Goal: Find specific page/section: Find specific page/section

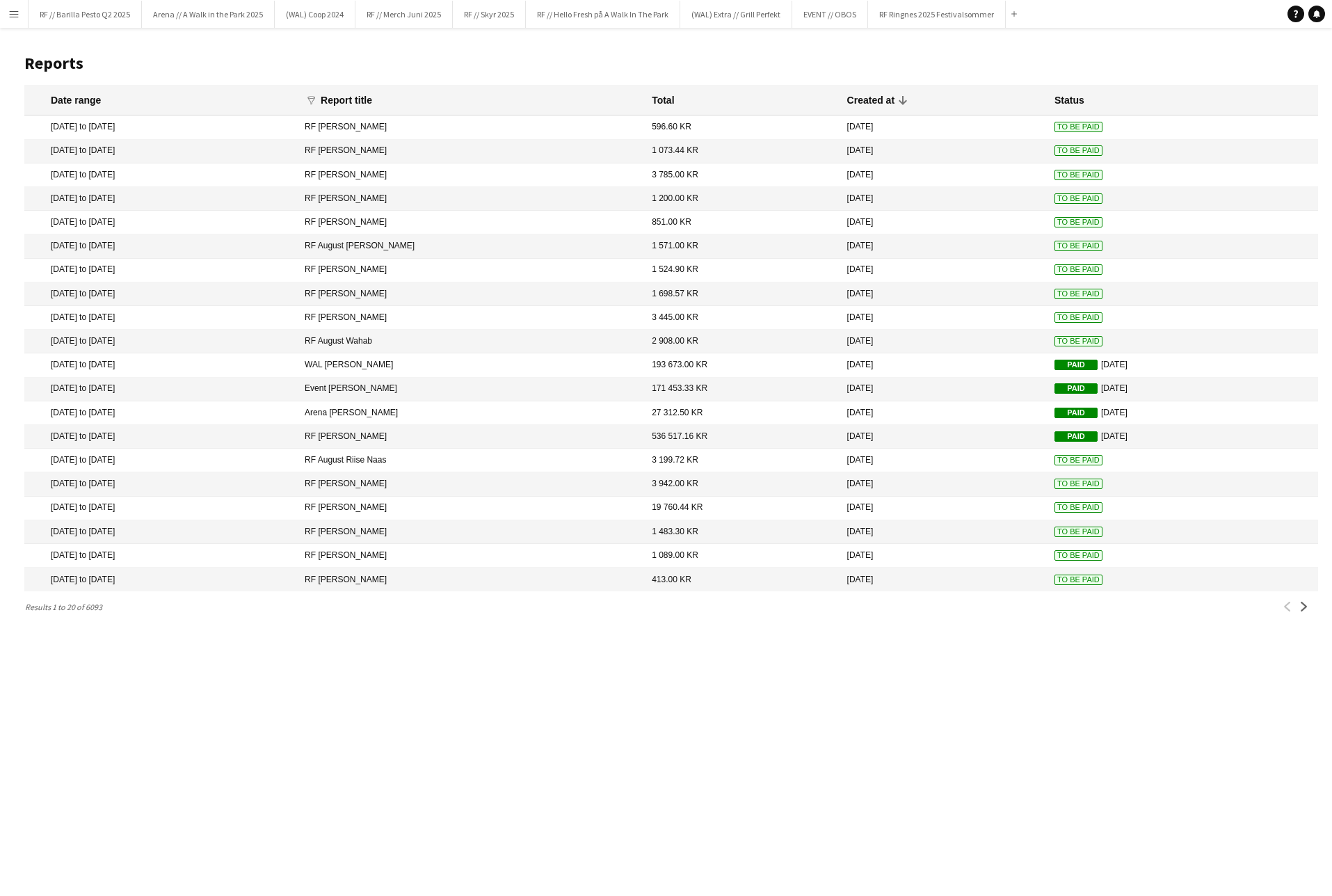
click at [17, 19] on app-icon "Menu" at bounding box center [14, 14] width 11 height 11
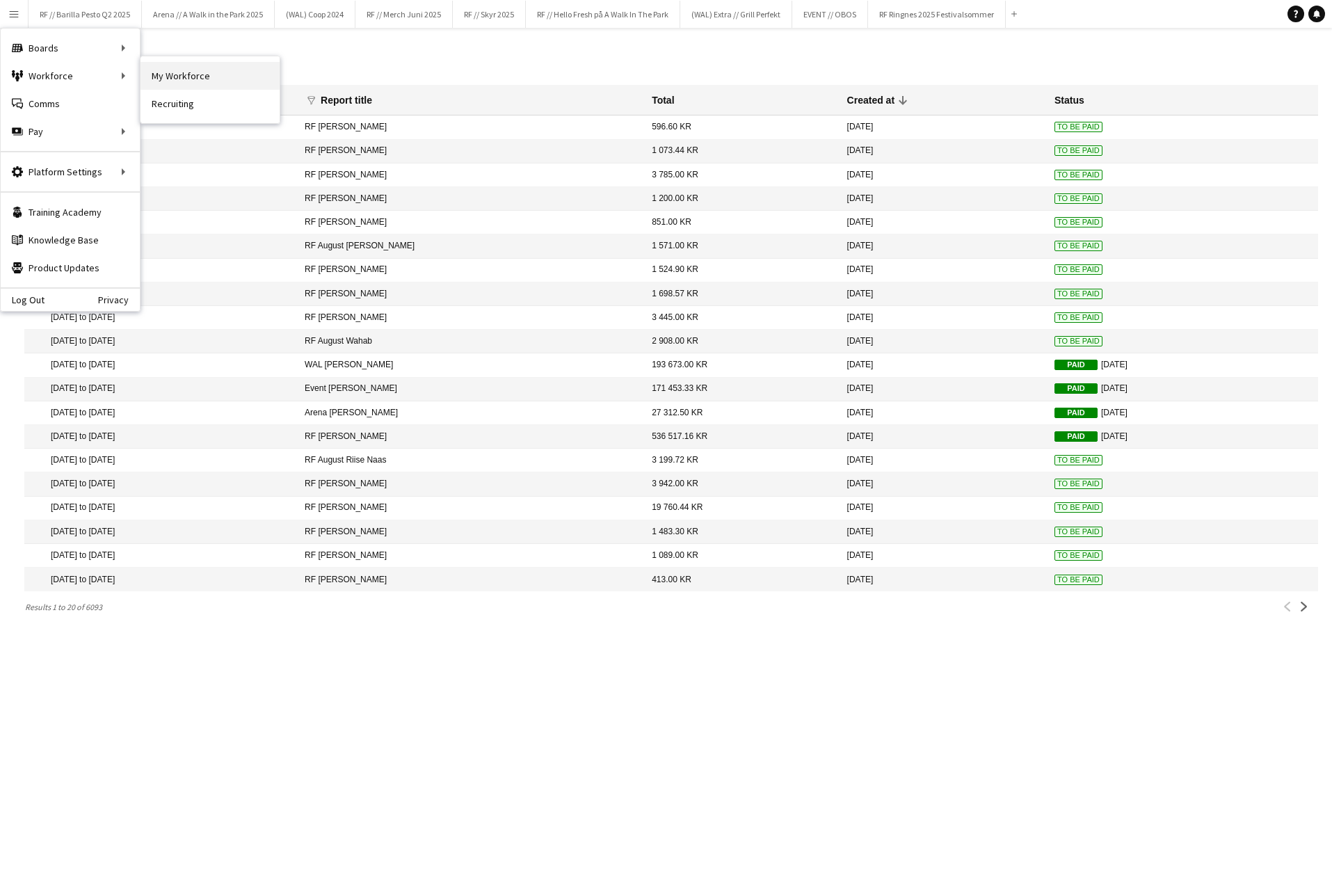
click at [221, 81] on link "My Workforce" at bounding box center [210, 75] width 139 height 28
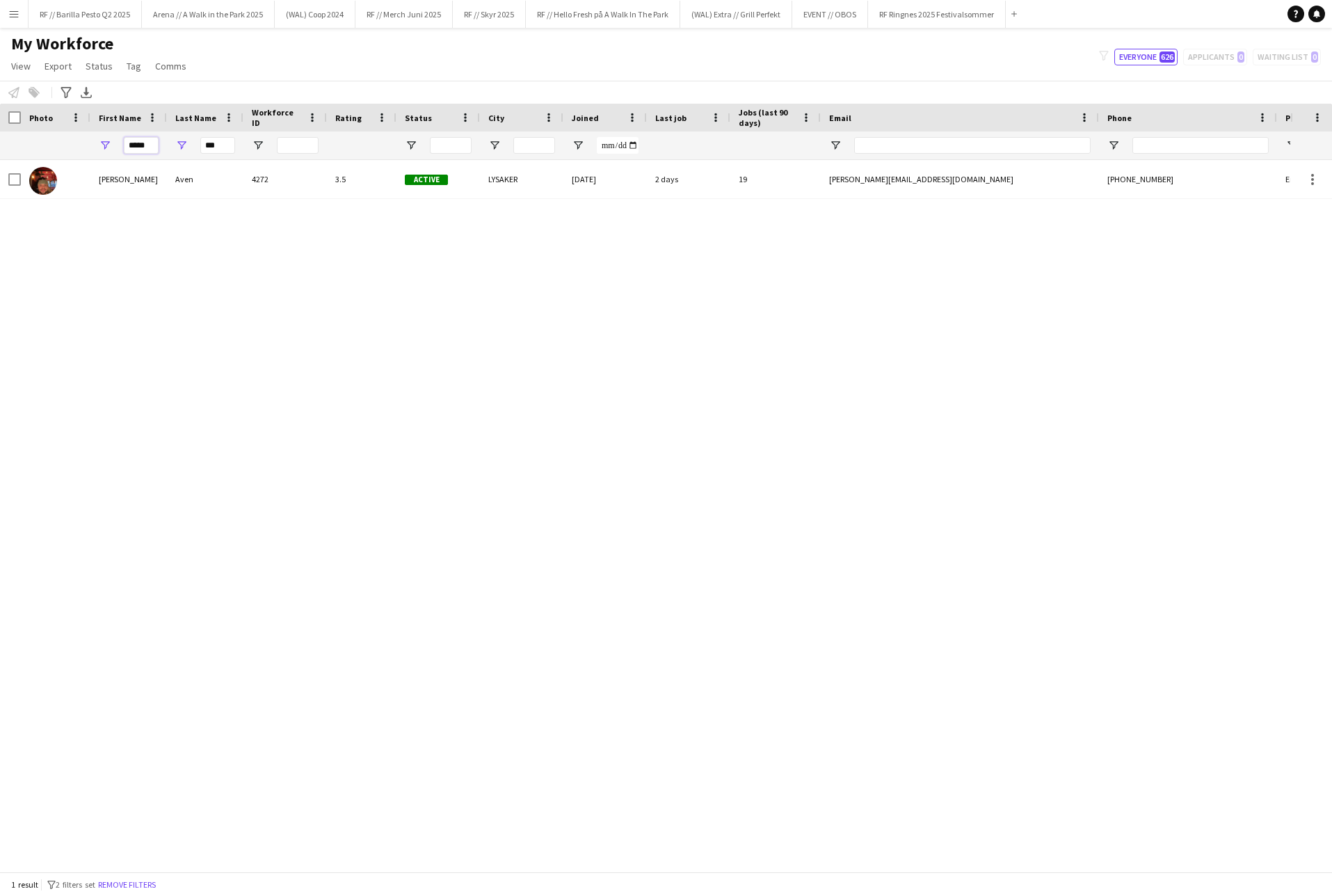
click at [149, 142] on input "*****" at bounding box center [141, 145] width 35 height 17
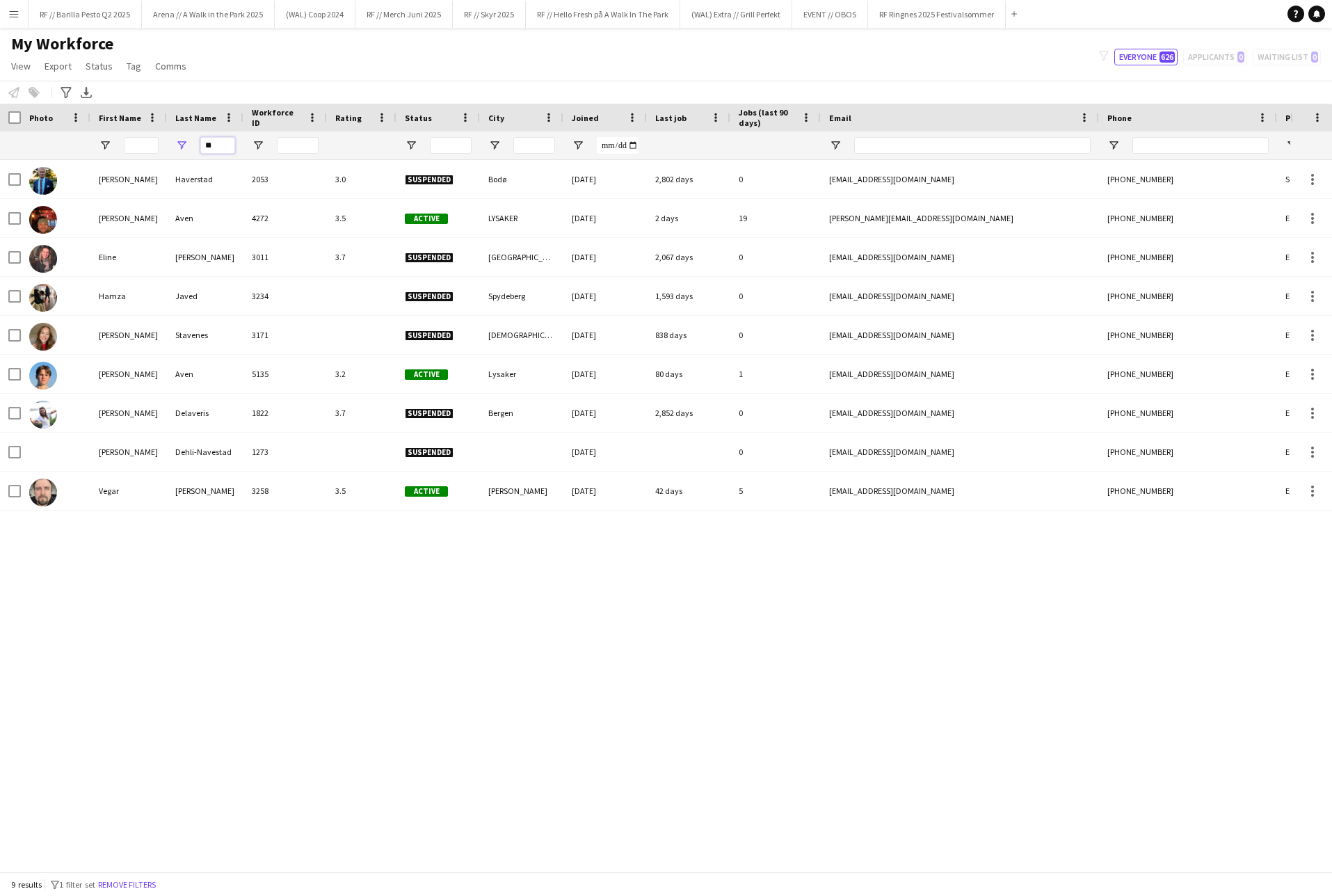
type input "*"
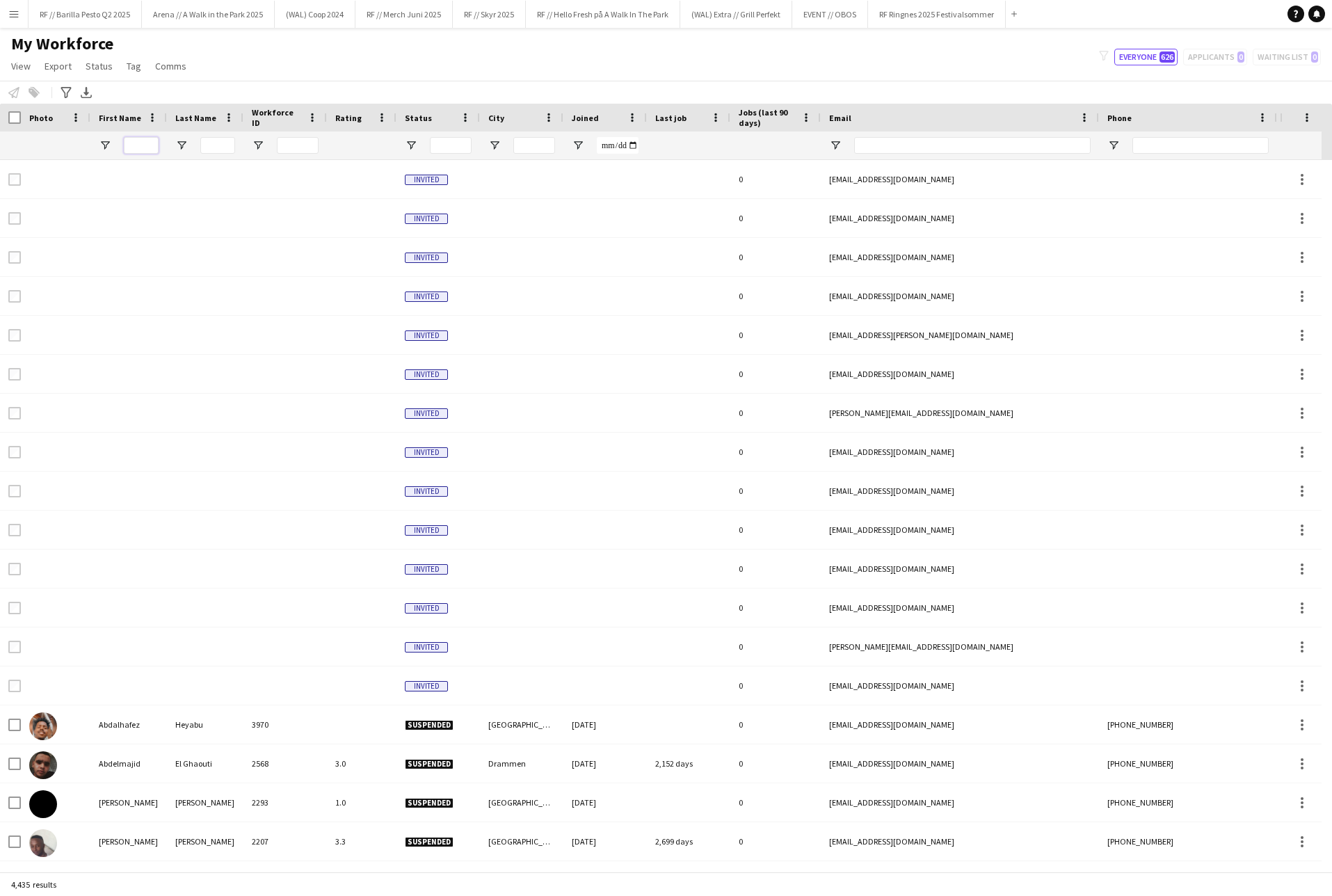
click at [149, 142] on input "First Name Filter Input" at bounding box center [141, 145] width 35 height 17
click at [212, 147] on input "Last Name Filter Input" at bounding box center [218, 145] width 35 height 17
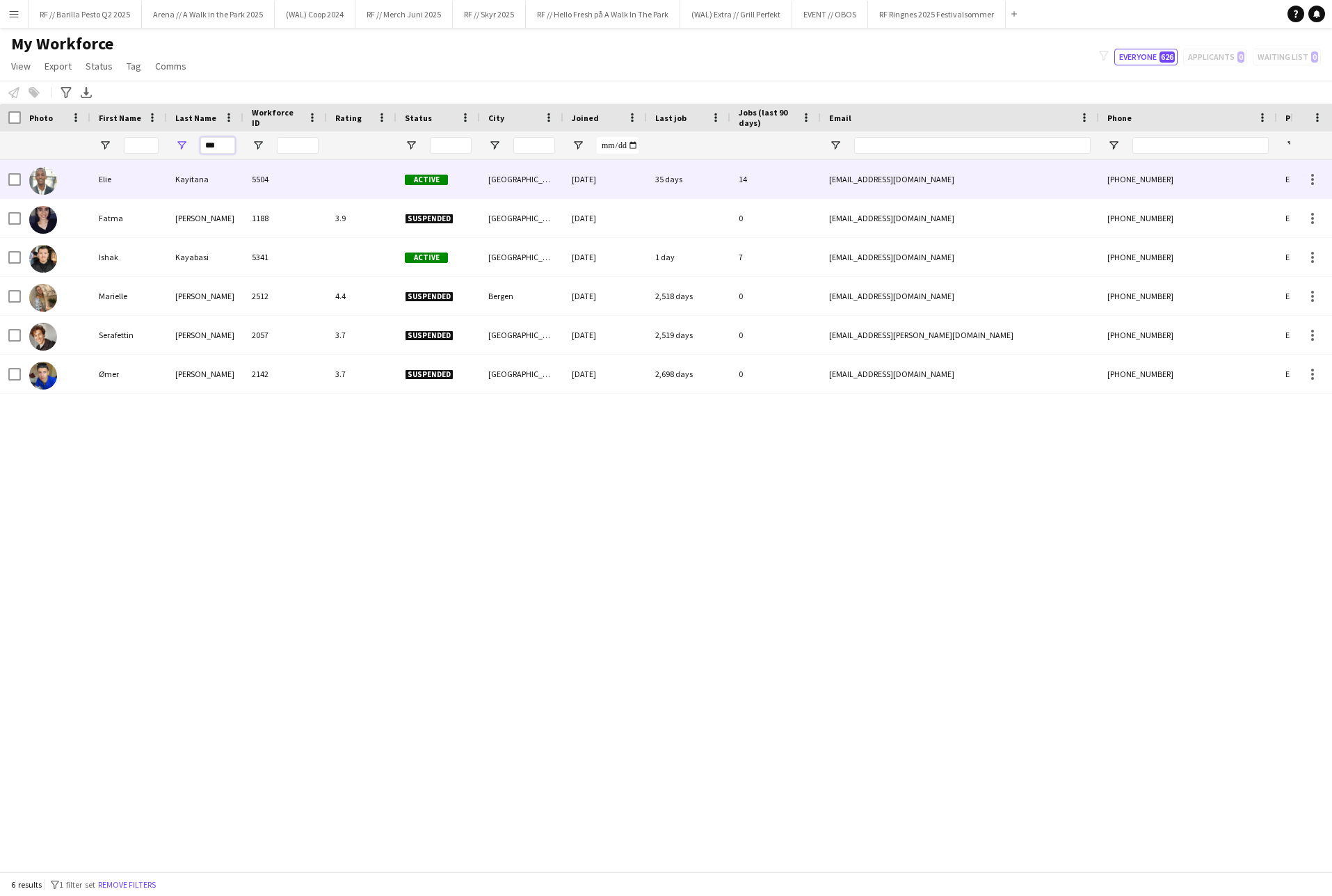
type input "***"
click at [191, 172] on div "Kayitana" at bounding box center [205, 179] width 77 height 38
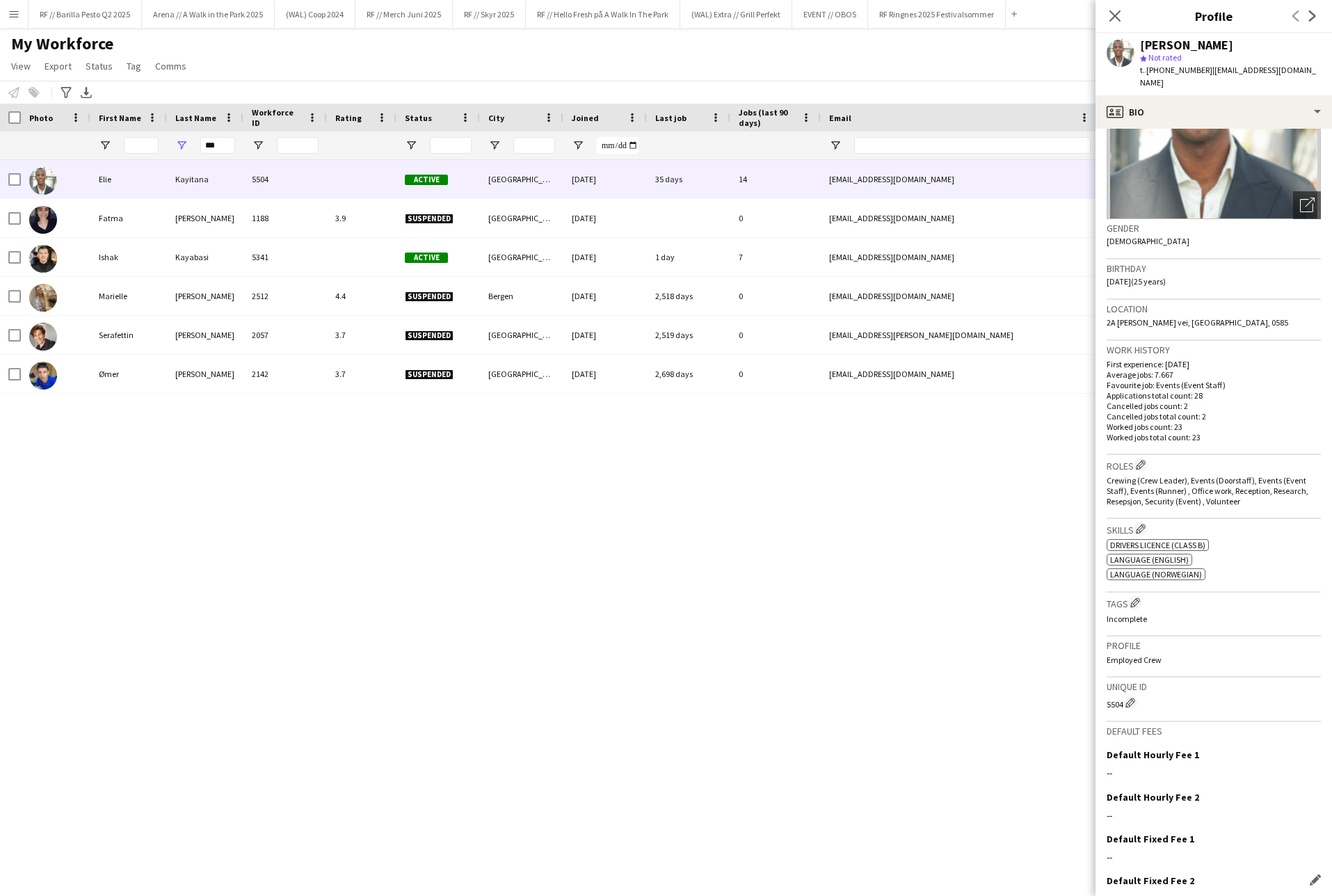
scroll to position [188, 0]
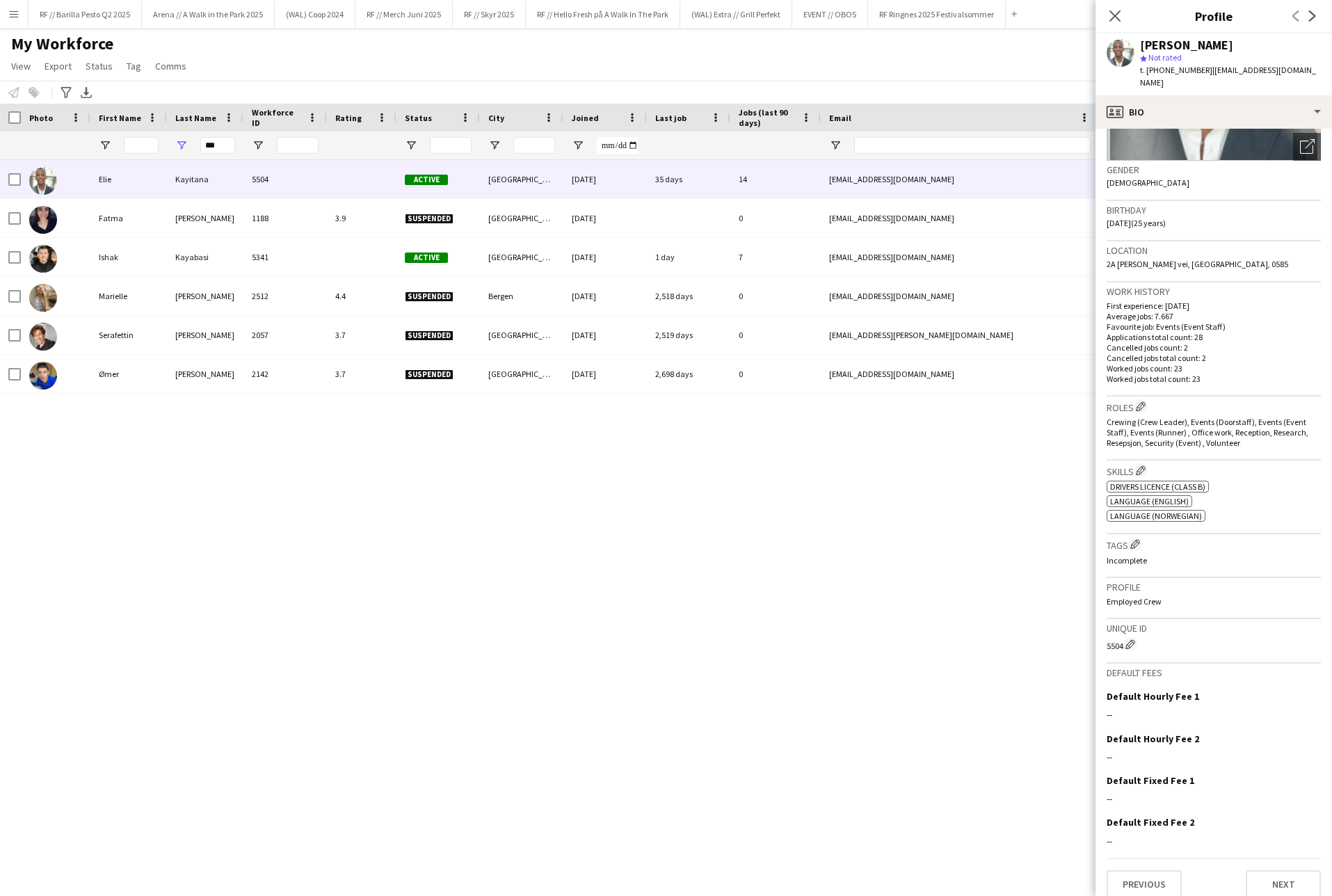
click at [1160, 858] on div "Previous Next" at bounding box center [1213, 878] width 214 height 40
click at [1158, 870] on button "Previous" at bounding box center [1144, 884] width 75 height 28
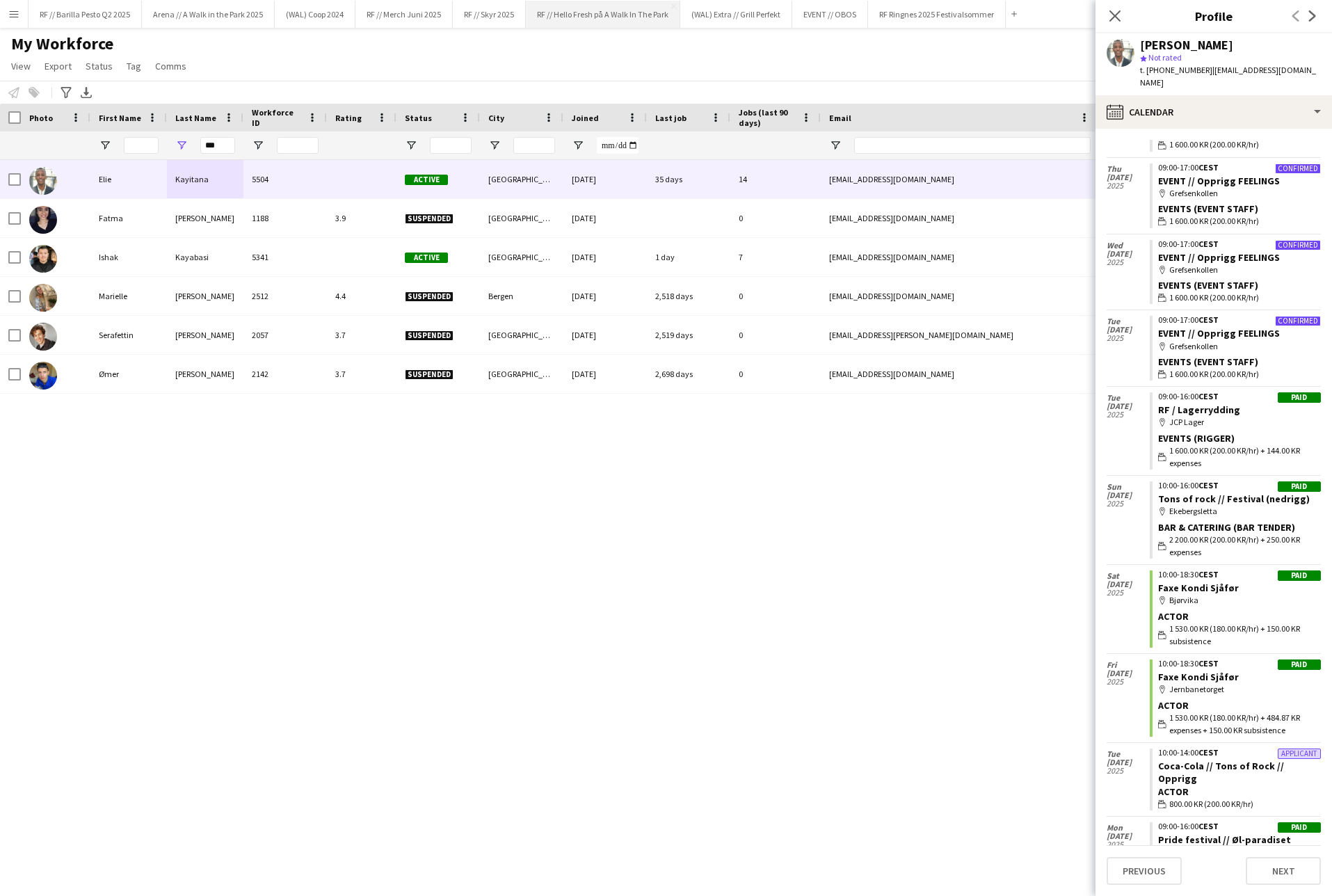
scroll to position [491, 0]
